Goal: Information Seeking & Learning: Understand process/instructions

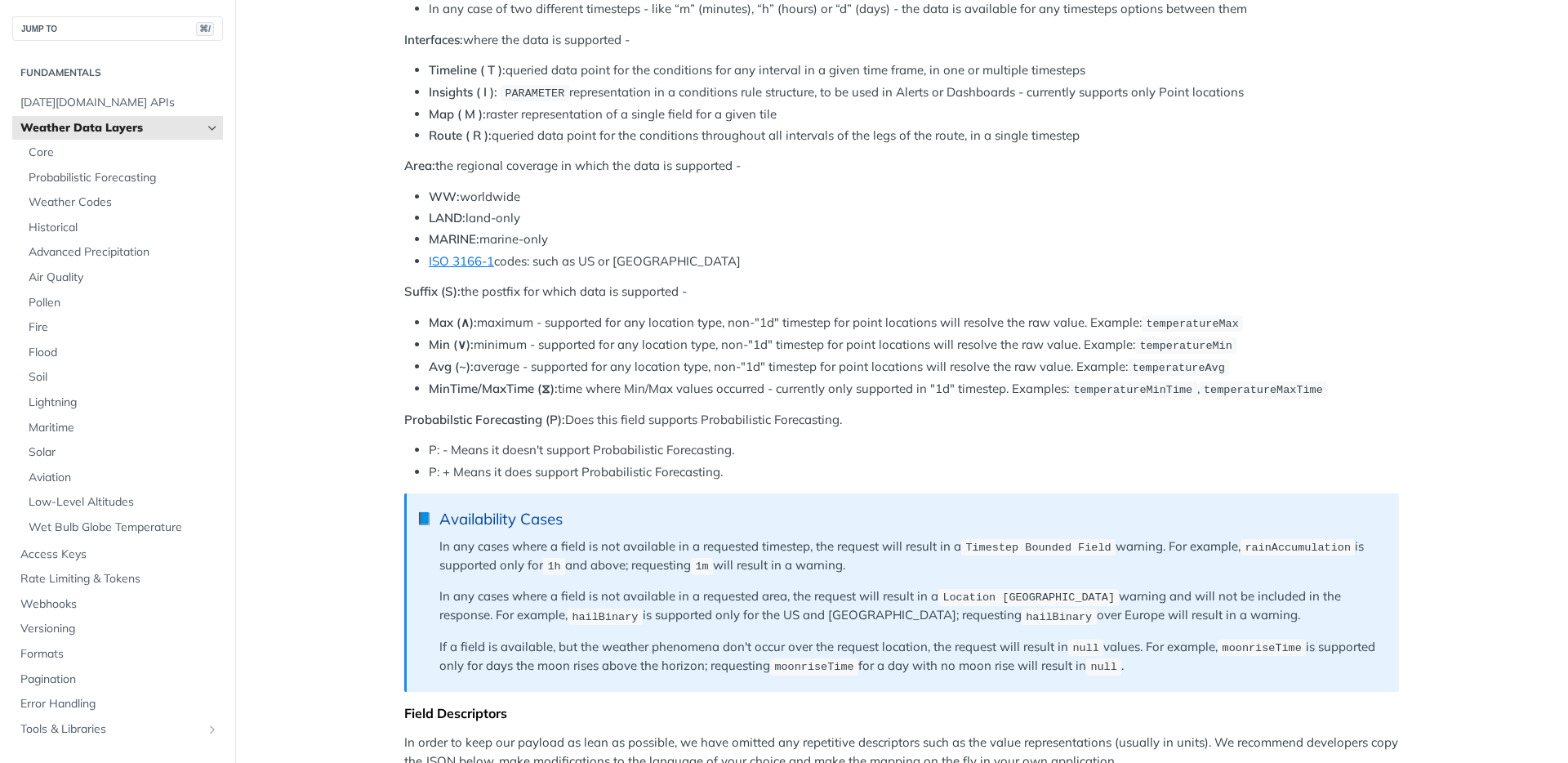
scroll to position [1048, 0]
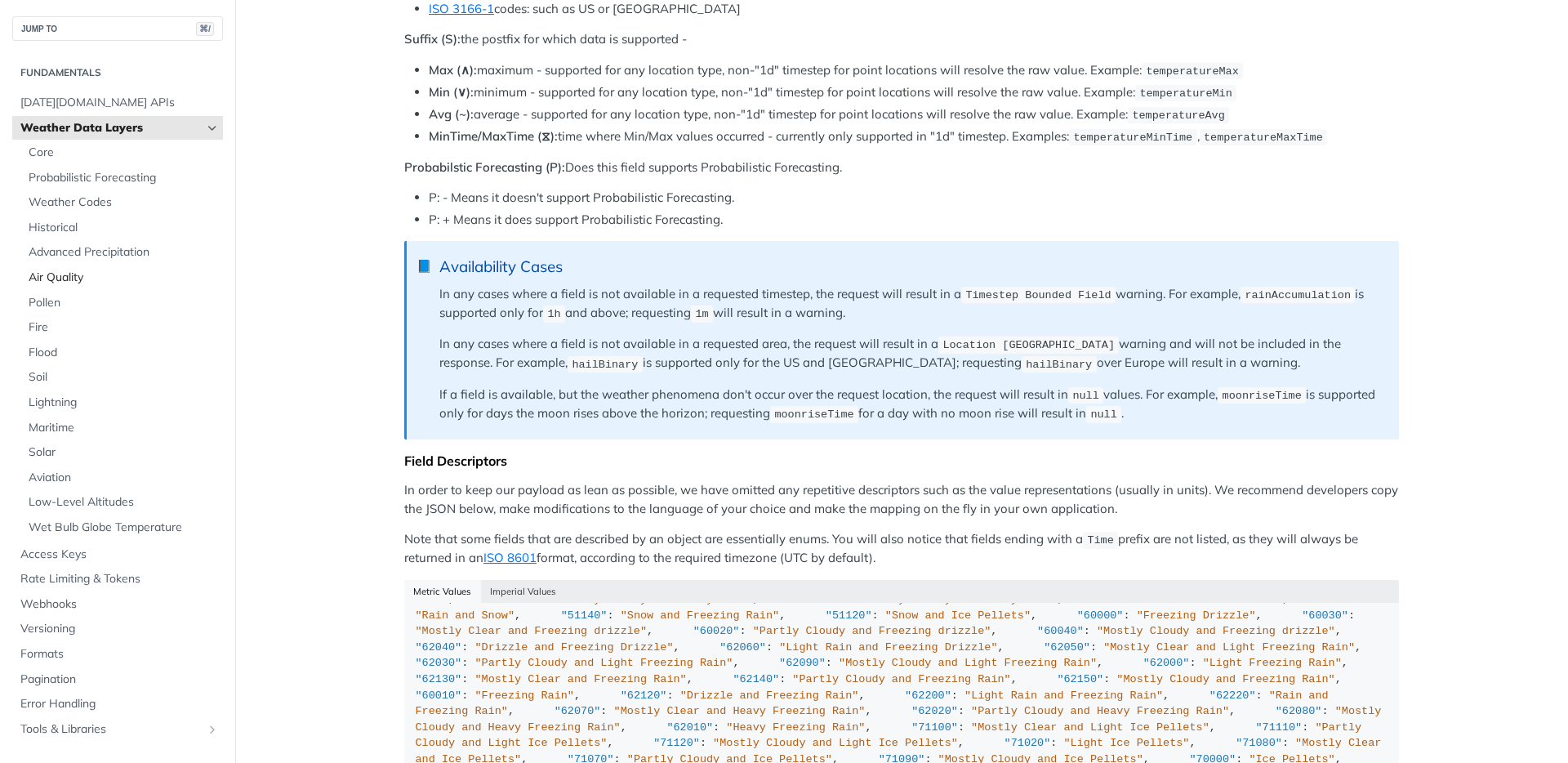
click at [63, 278] on span "Air Quality" at bounding box center [124, 277] width 190 height 16
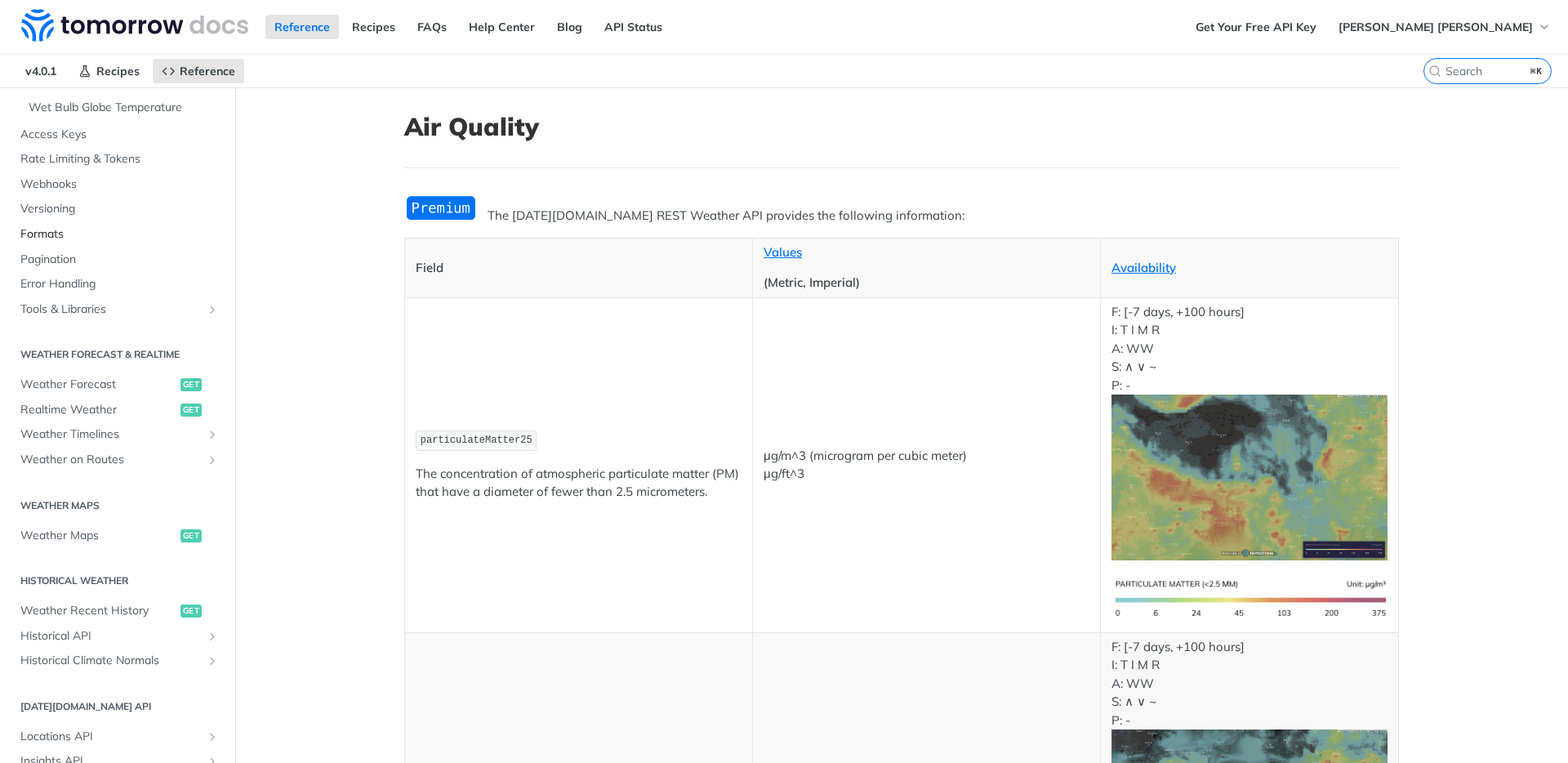
scroll to position [724, 0]
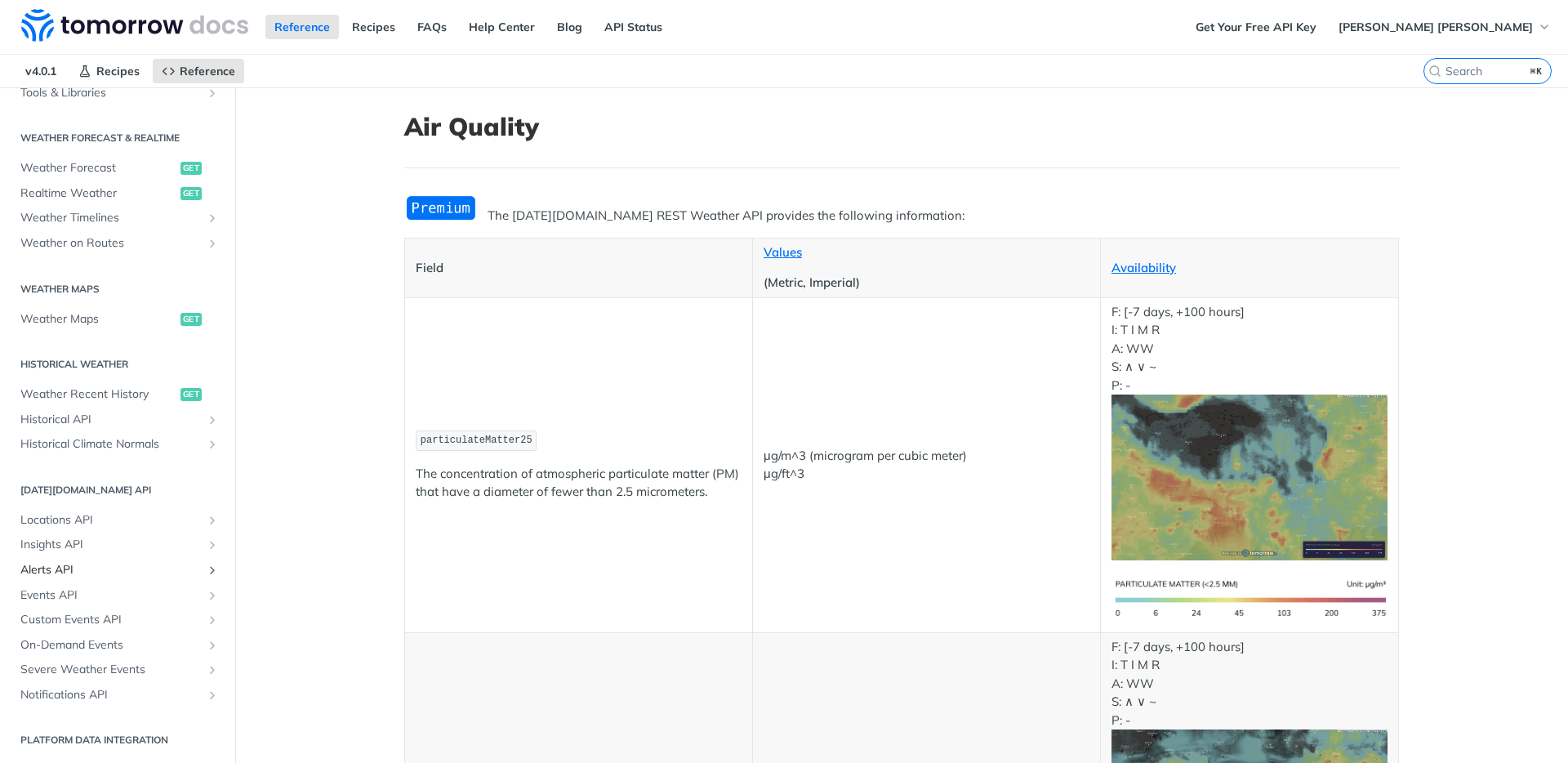
click at [53, 567] on span "Alerts API" at bounding box center [111, 570] width 182 height 16
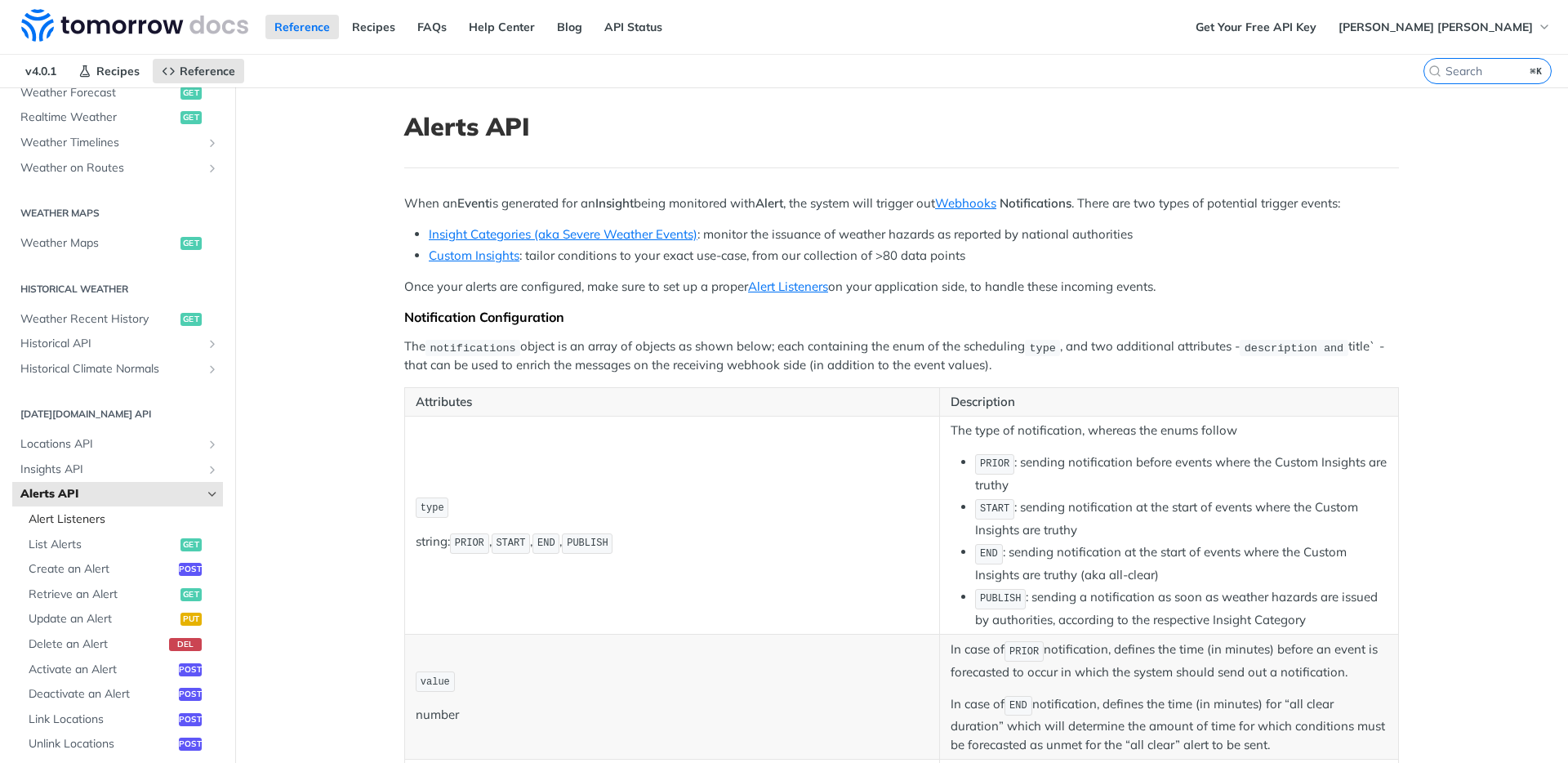
scroll to position [446, 0]
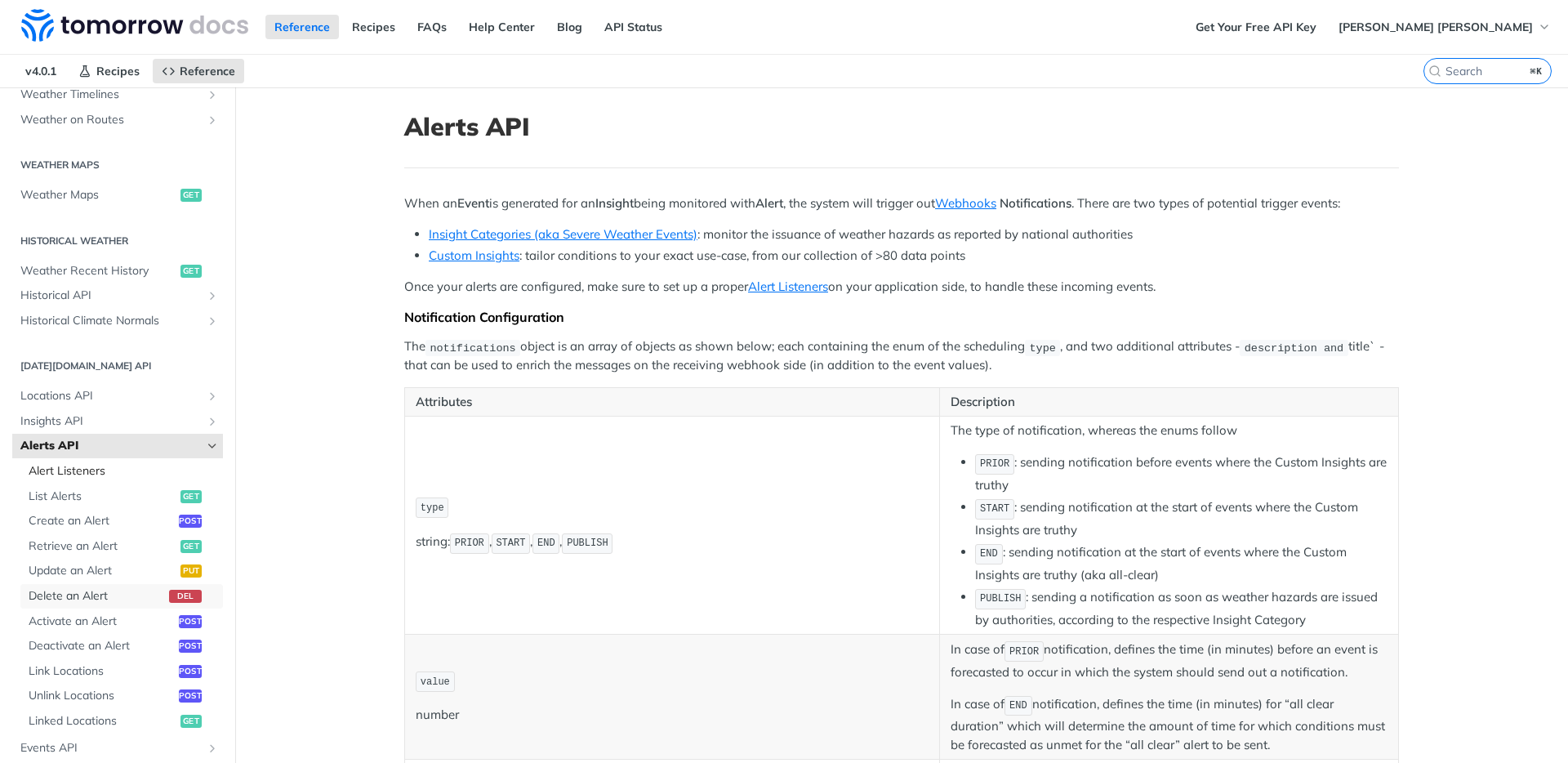
click at [67, 588] on span "Delete an Alert" at bounding box center [97, 596] width 137 height 16
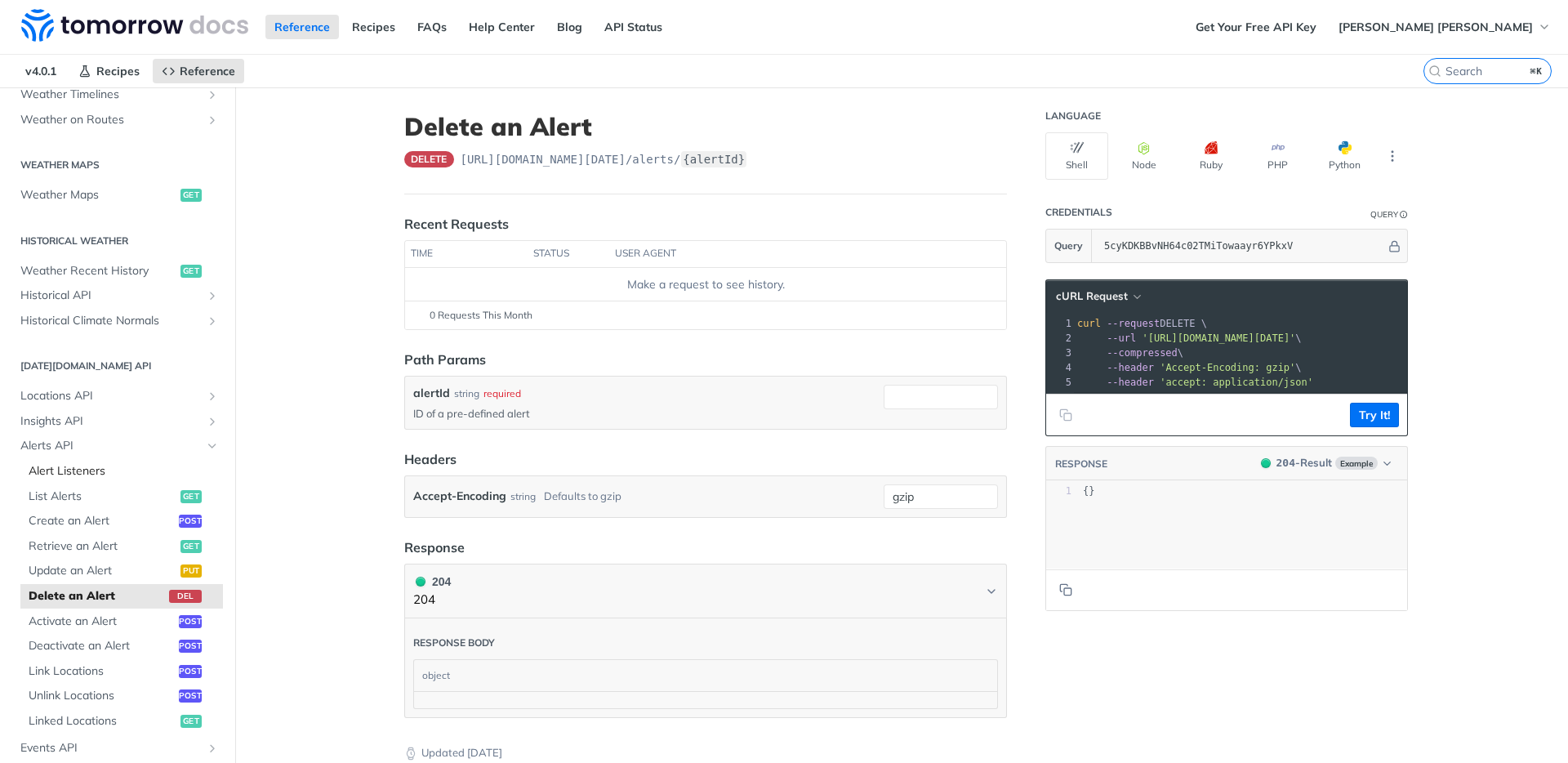
click at [67, 588] on span "Delete an Alert" at bounding box center [97, 596] width 137 height 16
click at [71, 491] on span "List Alerts" at bounding box center [103, 496] width 148 height 16
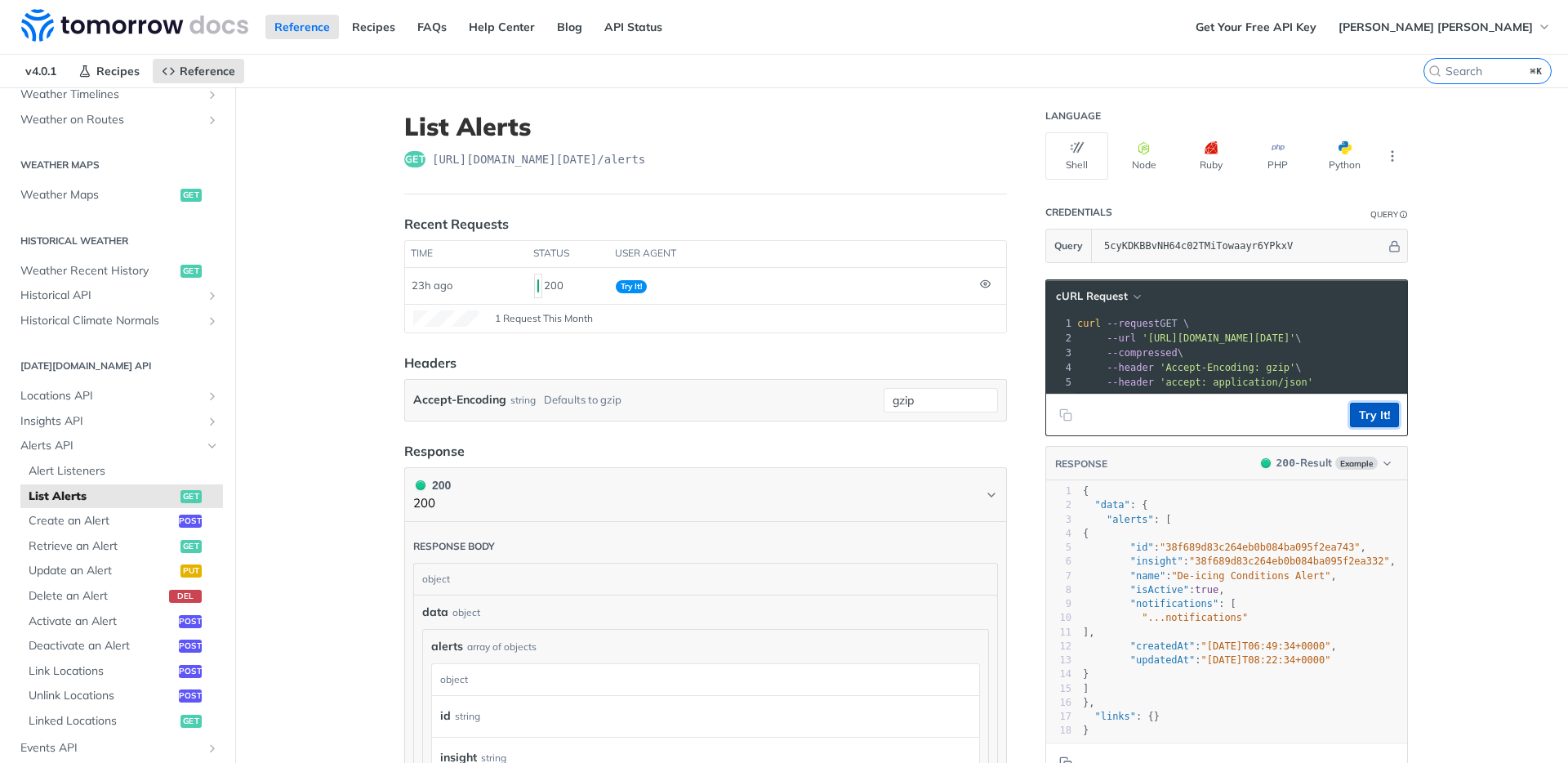
click at [1380, 410] on button "Try It!" at bounding box center [1374, 414] width 49 height 24
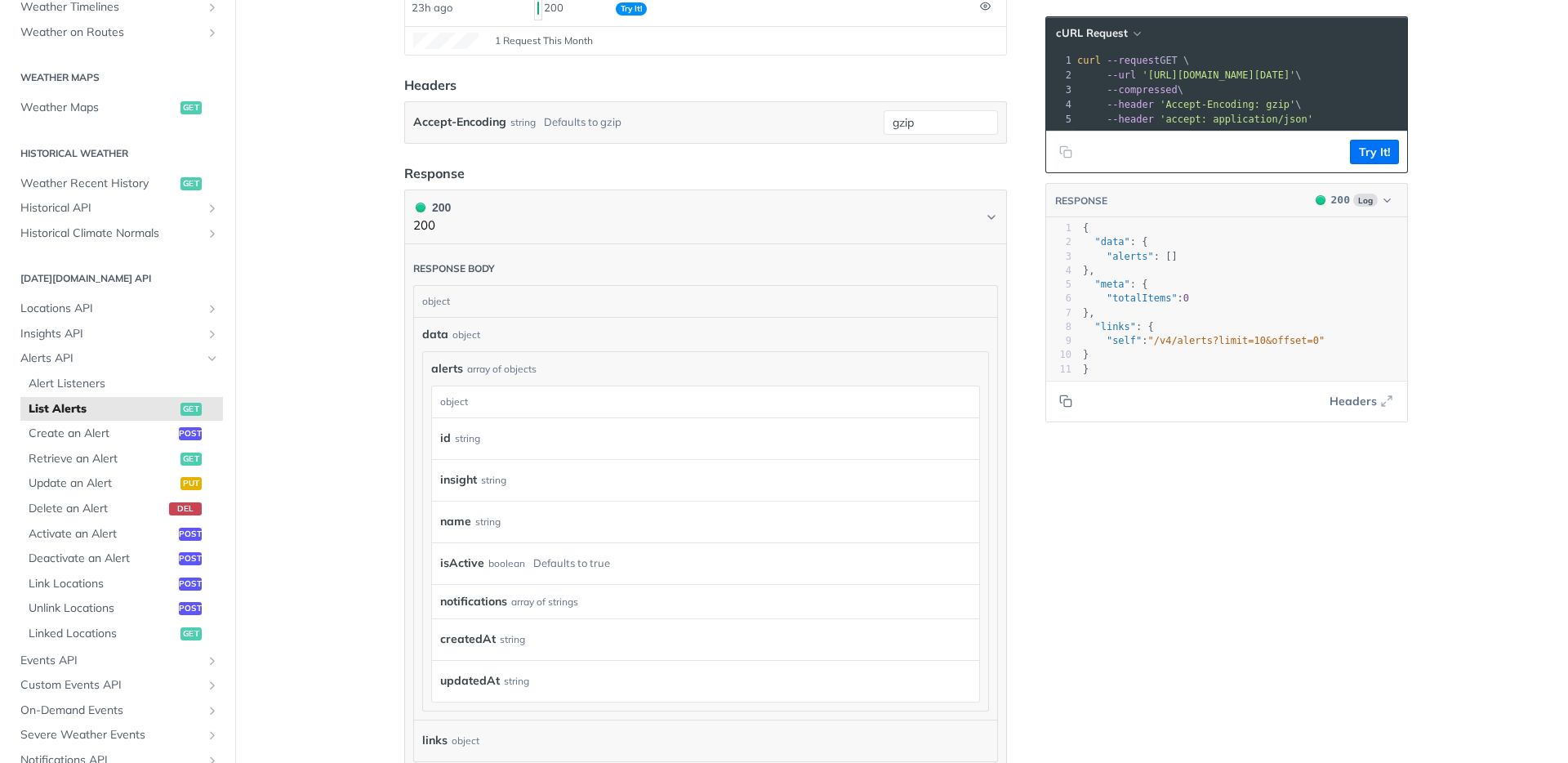
scroll to position [200, 0]
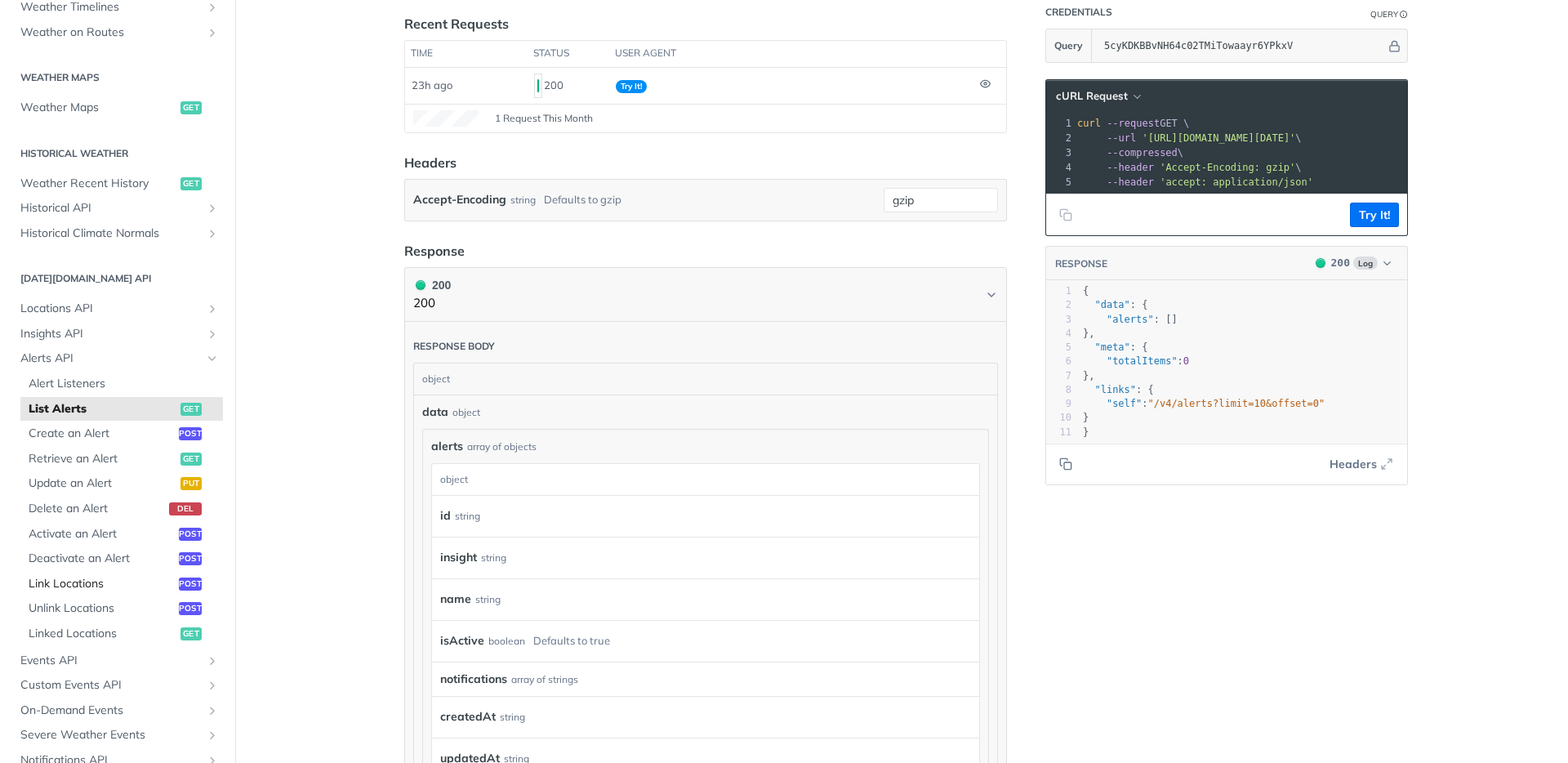
click at [65, 578] on span "Link Locations" at bounding box center [102, 583] width 146 height 16
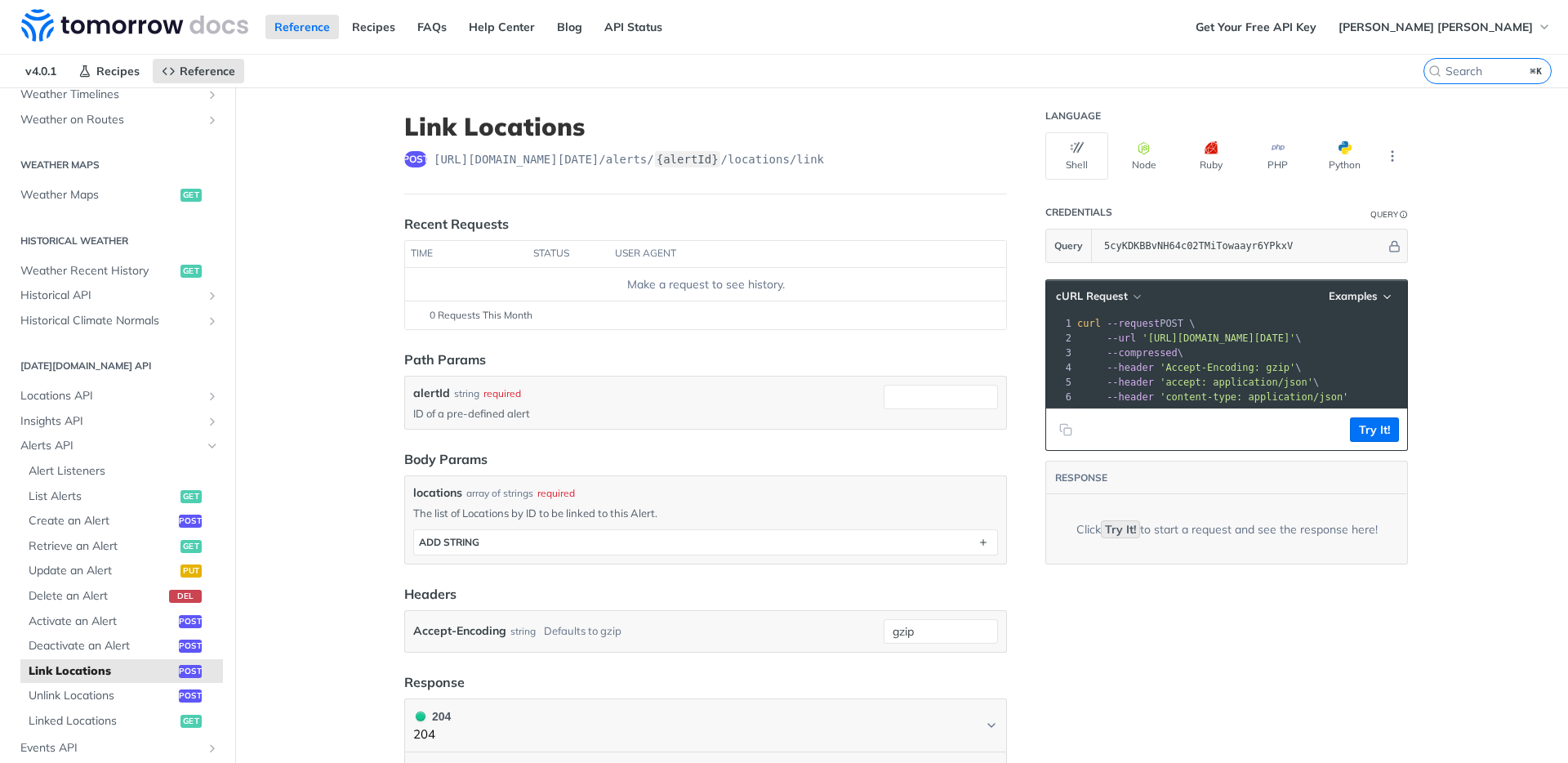
click at [610, 482] on div "locations array of strings required The list of Locations by ID to be linked to…" at bounding box center [705, 519] width 601 height 86
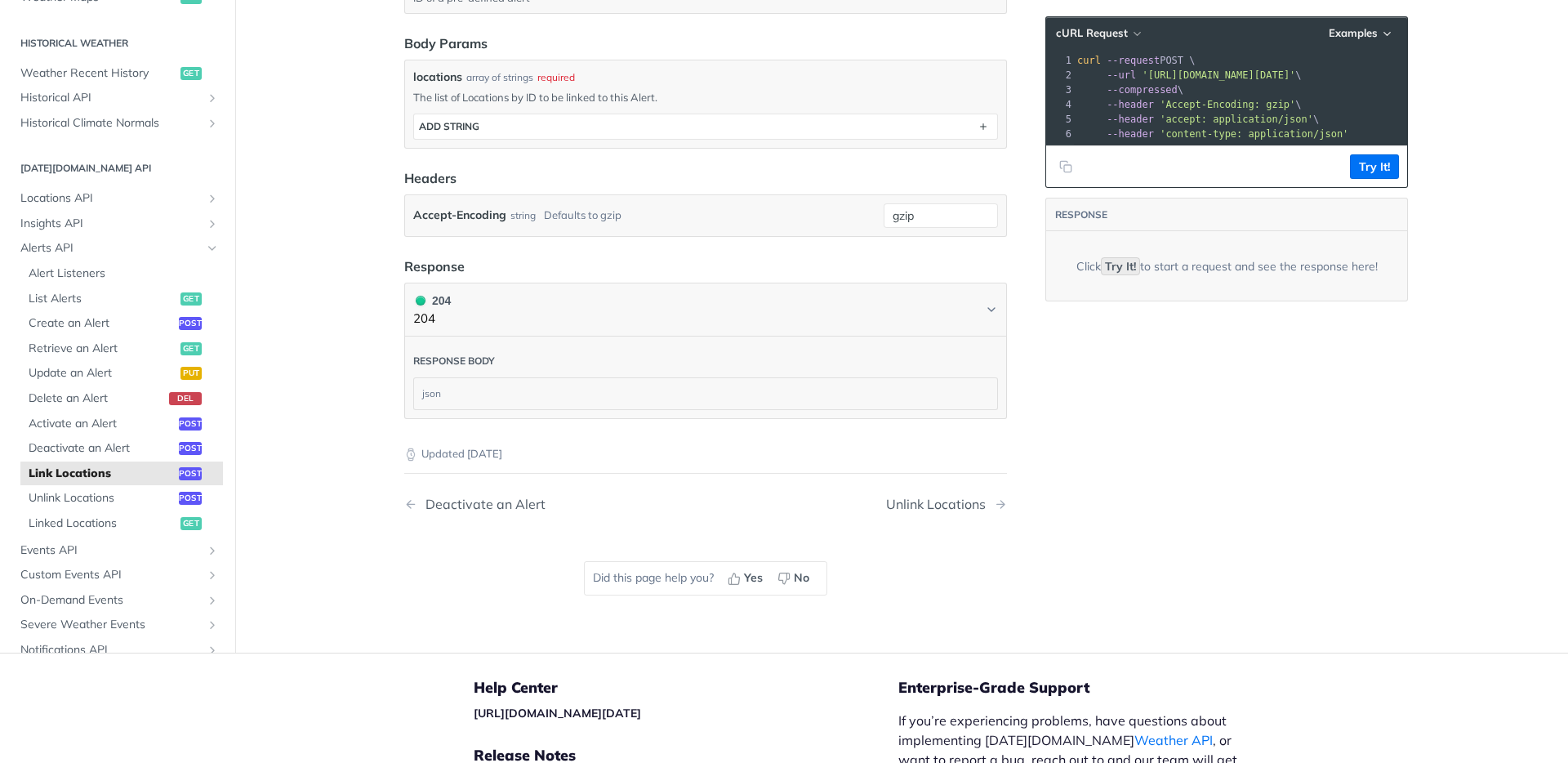
scroll to position [416, 0]
